Goal: Information Seeking & Learning: Compare options

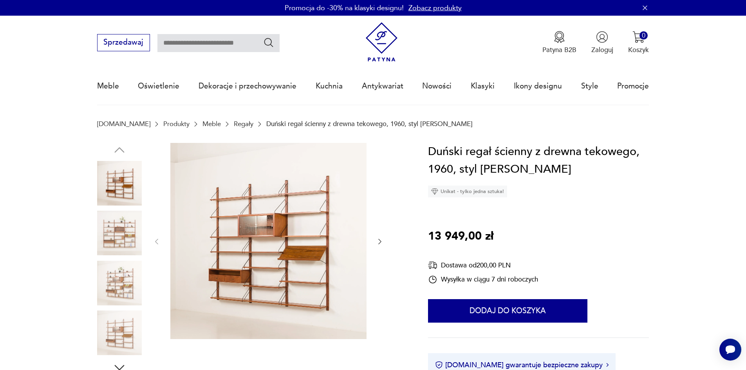
click at [297, 218] on img at bounding box center [268, 241] width 196 height 196
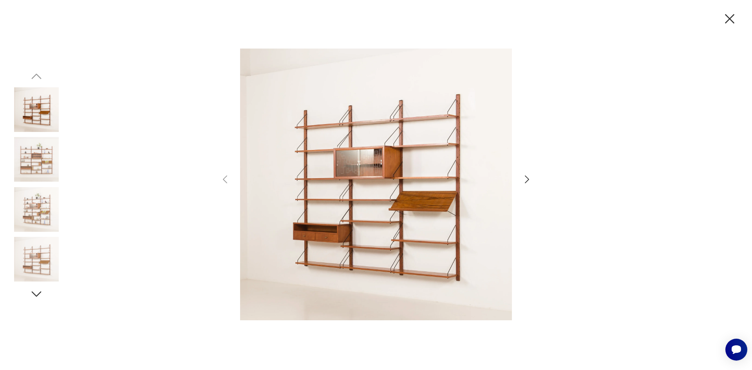
click at [527, 180] on icon "button" at bounding box center [526, 179] width 11 height 11
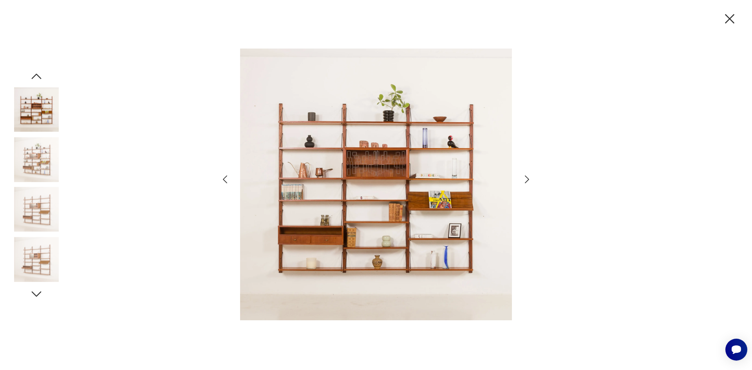
click at [527, 180] on icon "button" at bounding box center [526, 179] width 11 height 11
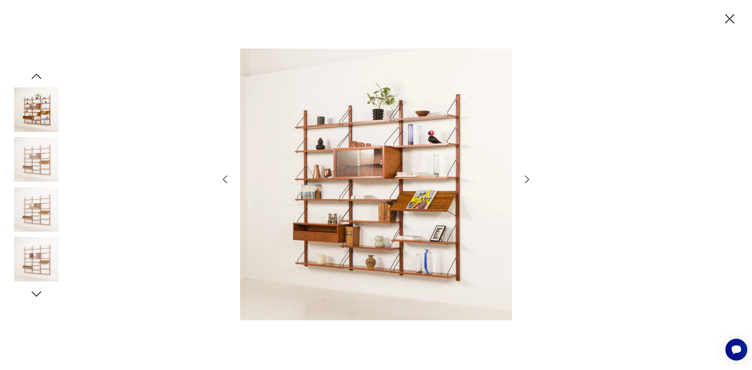
click at [527, 180] on icon "button" at bounding box center [526, 179] width 11 height 11
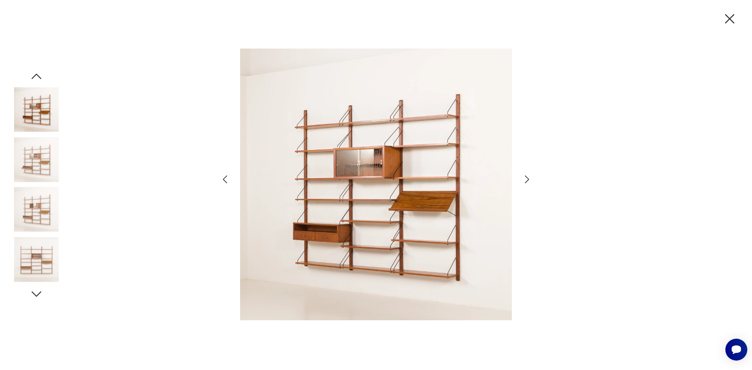
click at [527, 180] on icon "button" at bounding box center [526, 179] width 11 height 11
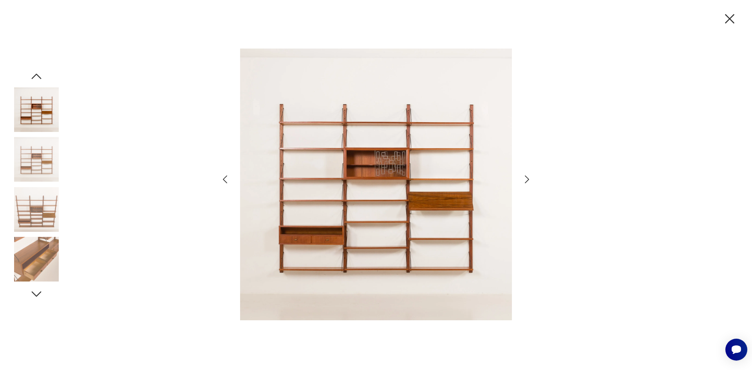
click at [527, 180] on icon "button" at bounding box center [526, 179] width 11 height 11
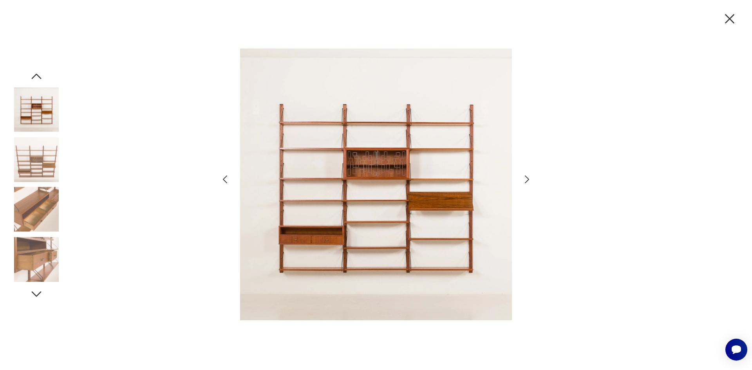
click at [527, 180] on icon "button" at bounding box center [526, 179] width 11 height 11
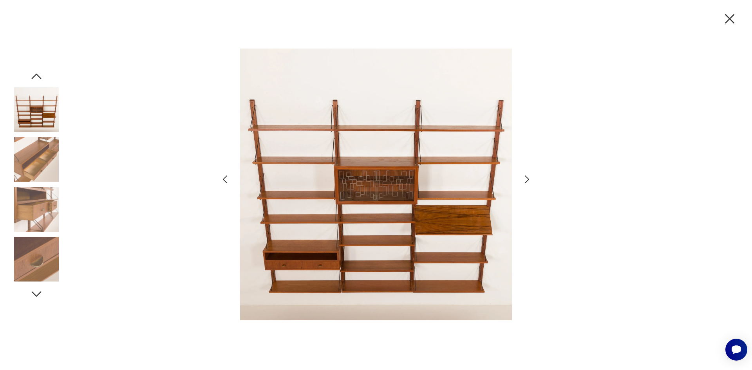
click at [527, 180] on icon "button" at bounding box center [526, 179] width 11 height 11
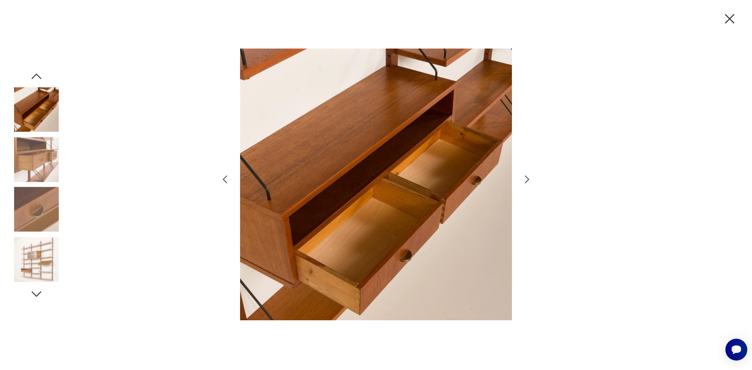
click at [527, 180] on icon "button" at bounding box center [526, 179] width 11 height 11
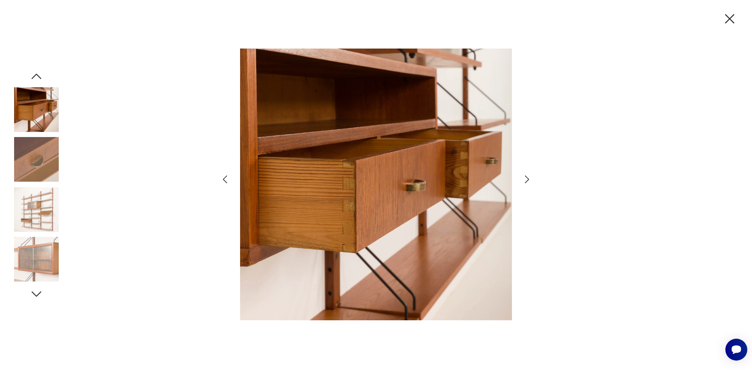
click at [527, 180] on icon "button" at bounding box center [526, 179] width 11 height 11
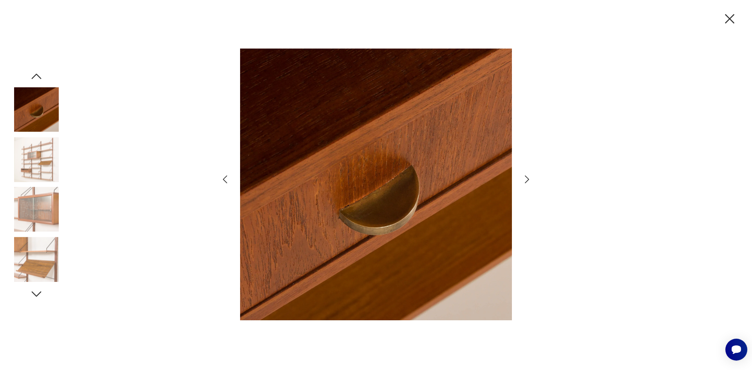
click at [527, 180] on icon "button" at bounding box center [526, 179] width 11 height 11
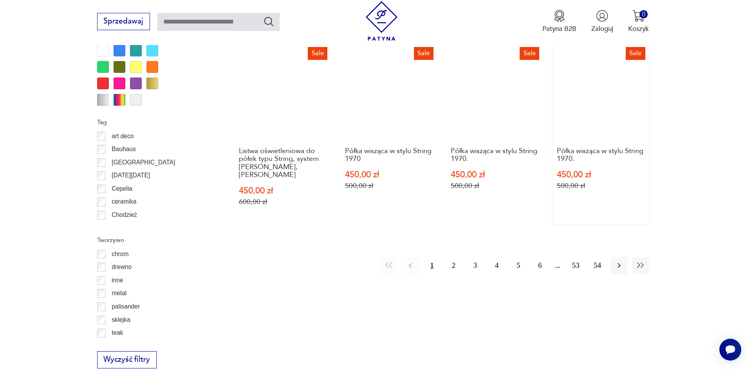
scroll to position [1044, 0]
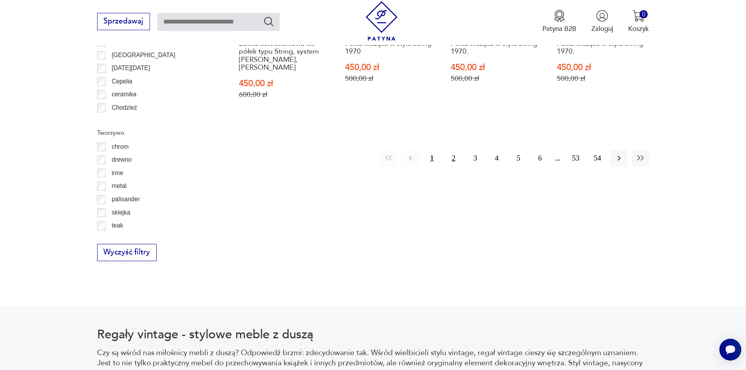
click at [452, 150] on button "2" at bounding box center [453, 158] width 17 height 17
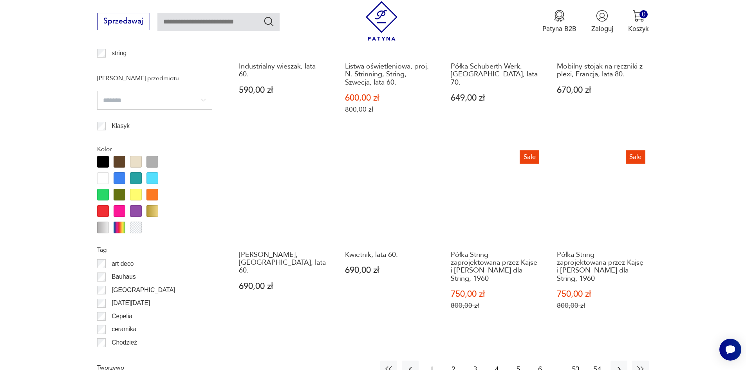
scroll to position [927, 0]
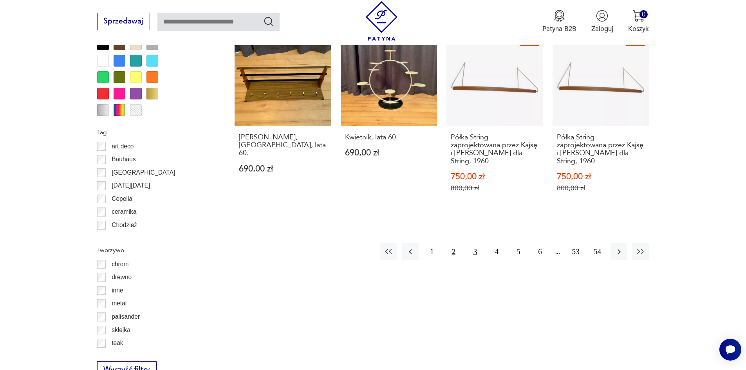
click at [472, 253] on button "3" at bounding box center [475, 251] width 17 height 17
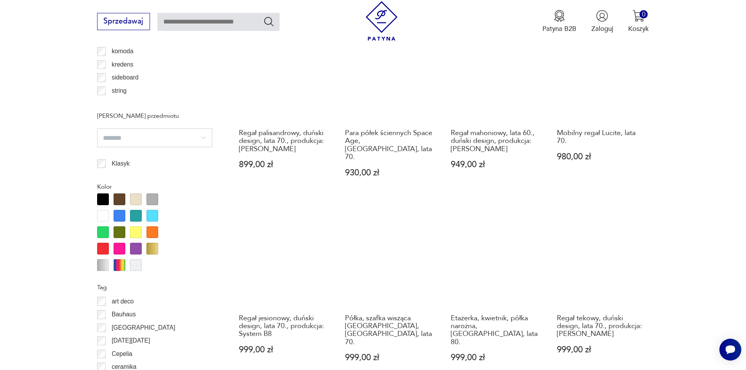
scroll to position [887, 0]
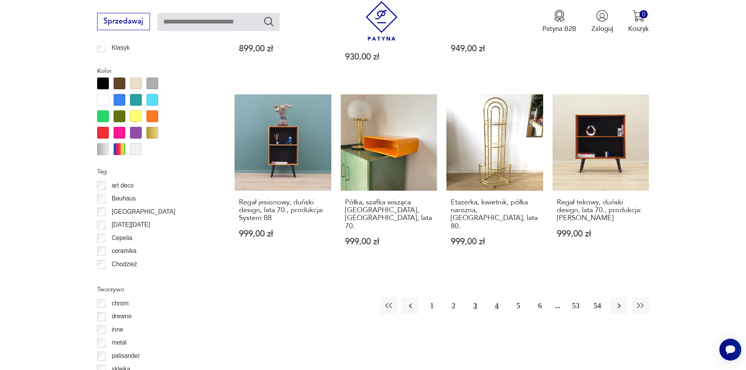
click at [499, 297] on button "4" at bounding box center [496, 305] width 17 height 17
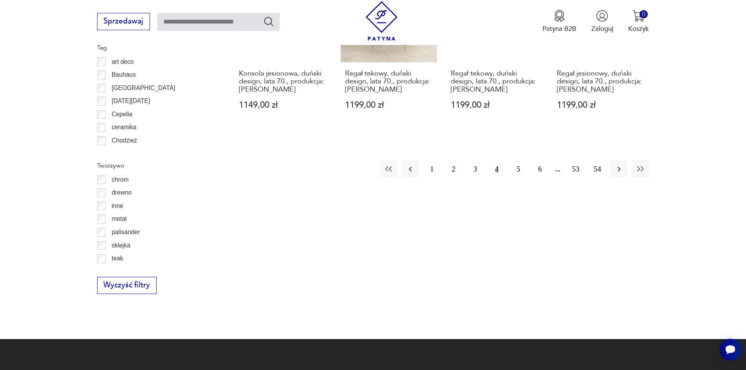
scroll to position [1044, 0]
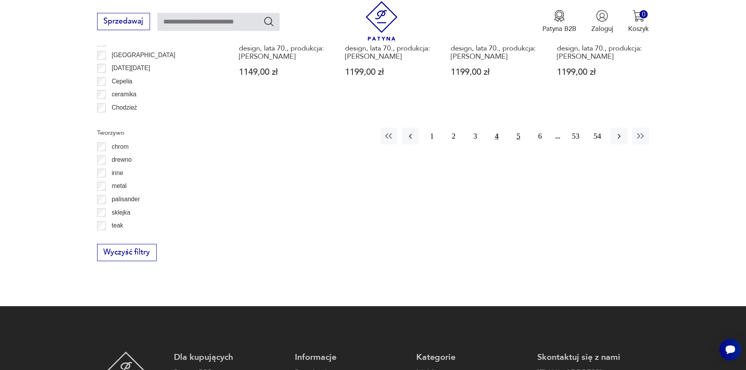
click at [515, 136] on button "5" at bounding box center [518, 136] width 17 height 17
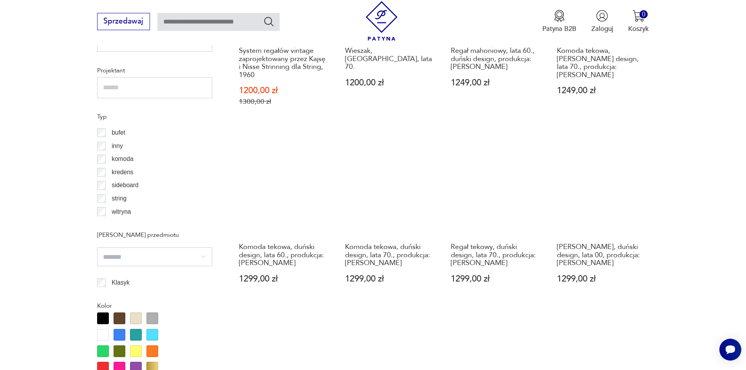
scroll to position [887, 0]
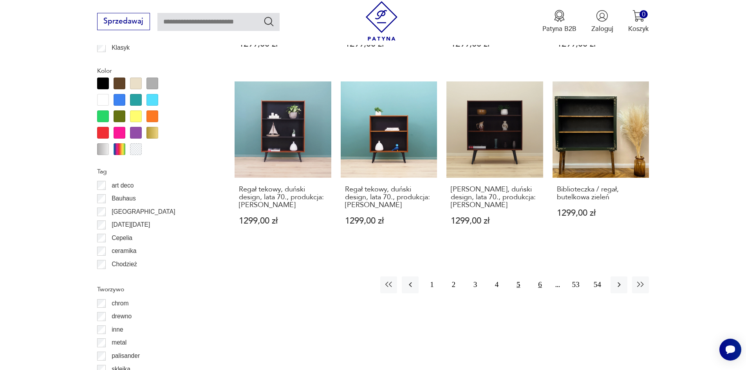
click at [537, 286] on button "6" at bounding box center [539, 284] width 17 height 17
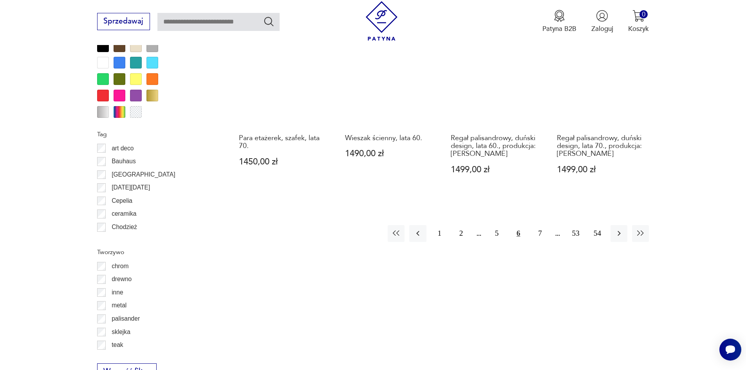
scroll to position [1044, 0]
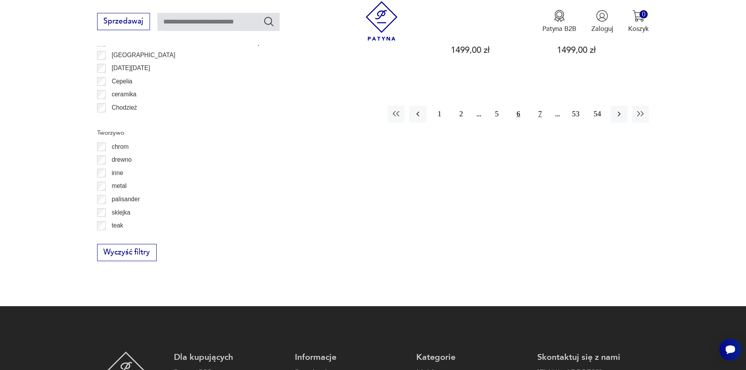
click at [541, 106] on button "7" at bounding box center [539, 114] width 17 height 17
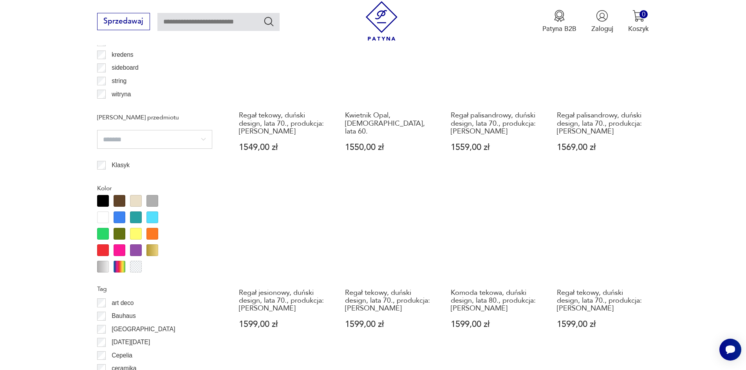
scroll to position [1044, 0]
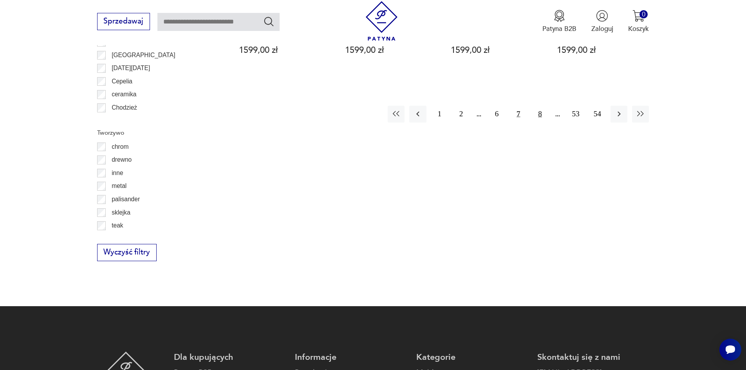
click at [542, 106] on button "8" at bounding box center [539, 114] width 17 height 17
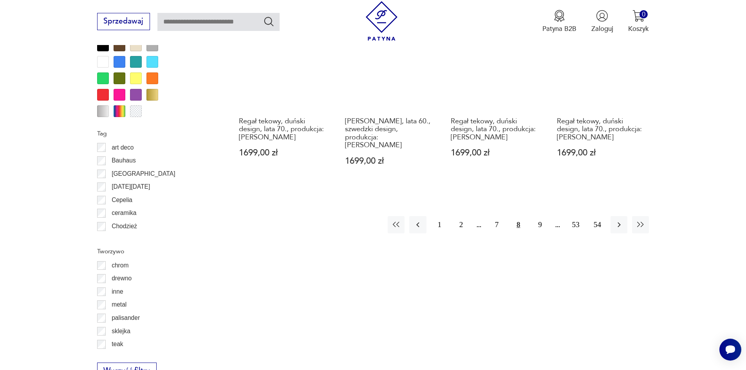
scroll to position [927, 0]
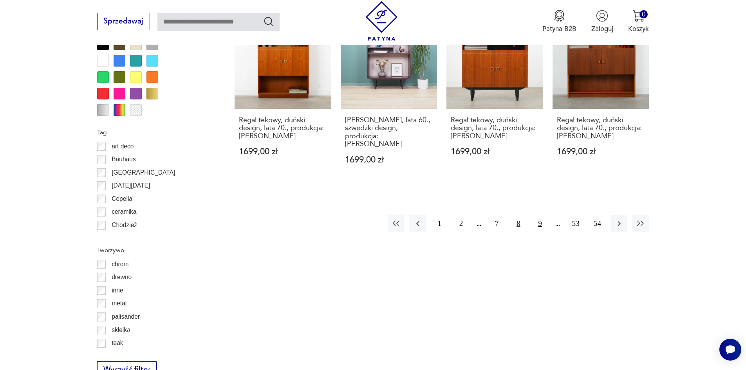
click at [542, 217] on button "9" at bounding box center [539, 223] width 17 height 17
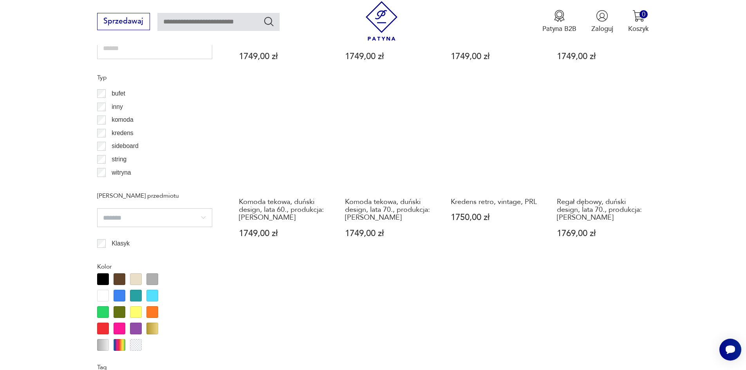
scroll to position [887, 0]
